Goal: Task Accomplishment & Management: Manage account settings

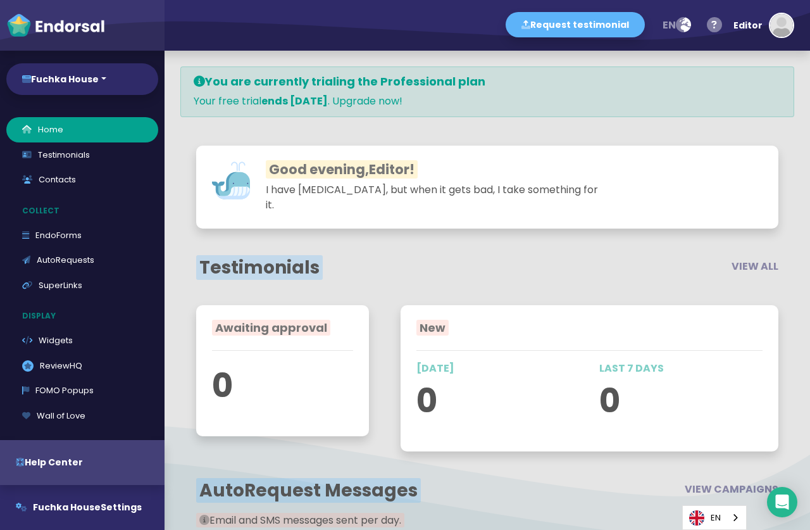
select select "14"
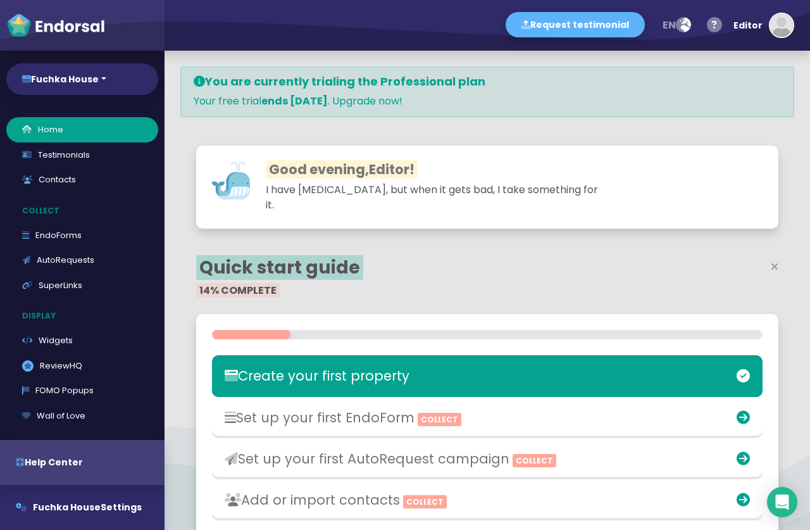
scroll to position [267, 378]
click at [783, 14] on div "button" at bounding box center [781, 25] width 25 height 25
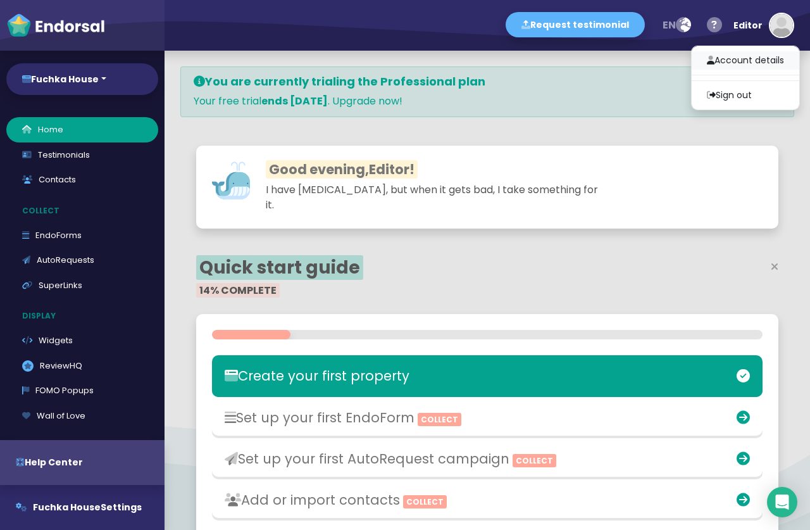
click at [736, 58] on link "Account details" at bounding box center [746, 60] width 108 height 18
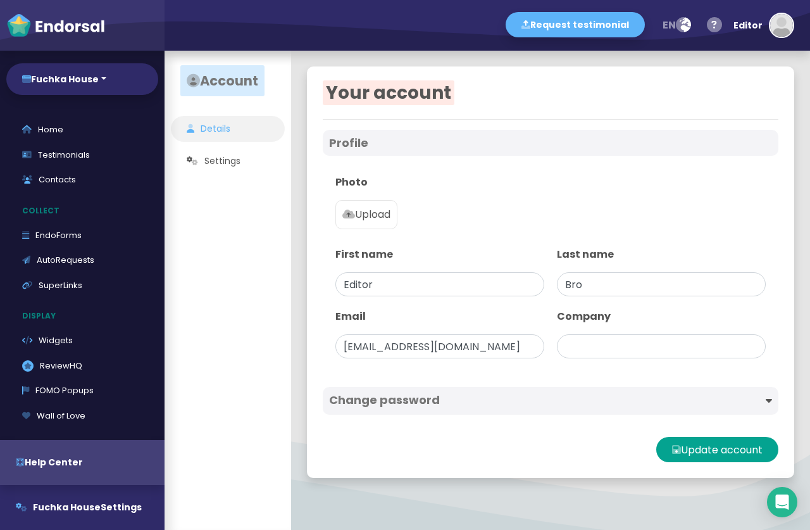
type input "Fuchka House"
click at [718, 451] on button "Update account" at bounding box center [718, 449] width 122 height 25
click at [789, 27] on img "button" at bounding box center [782, 25] width 23 height 23
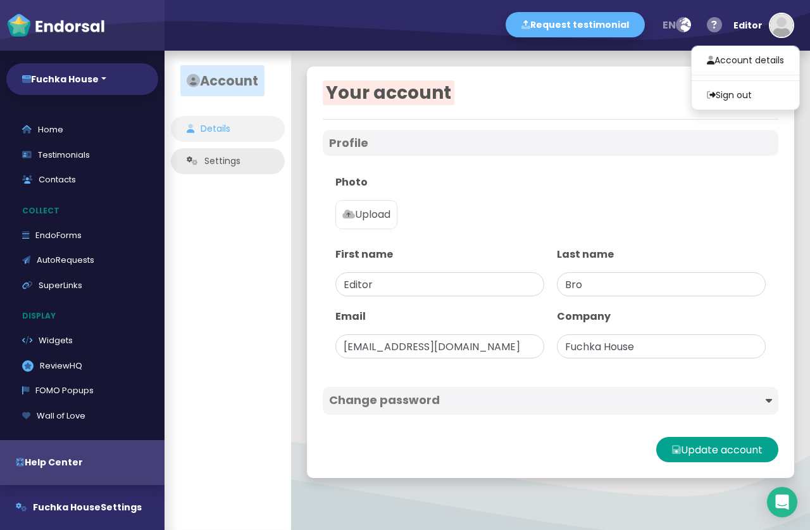
click at [220, 165] on link "Settings" at bounding box center [228, 161] width 114 height 26
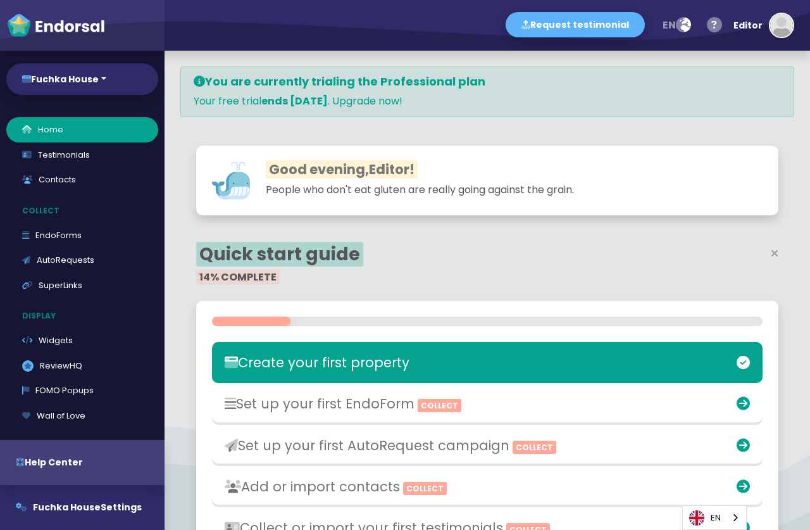
select select "14"
